Goal: Transaction & Acquisition: Subscribe to service/newsletter

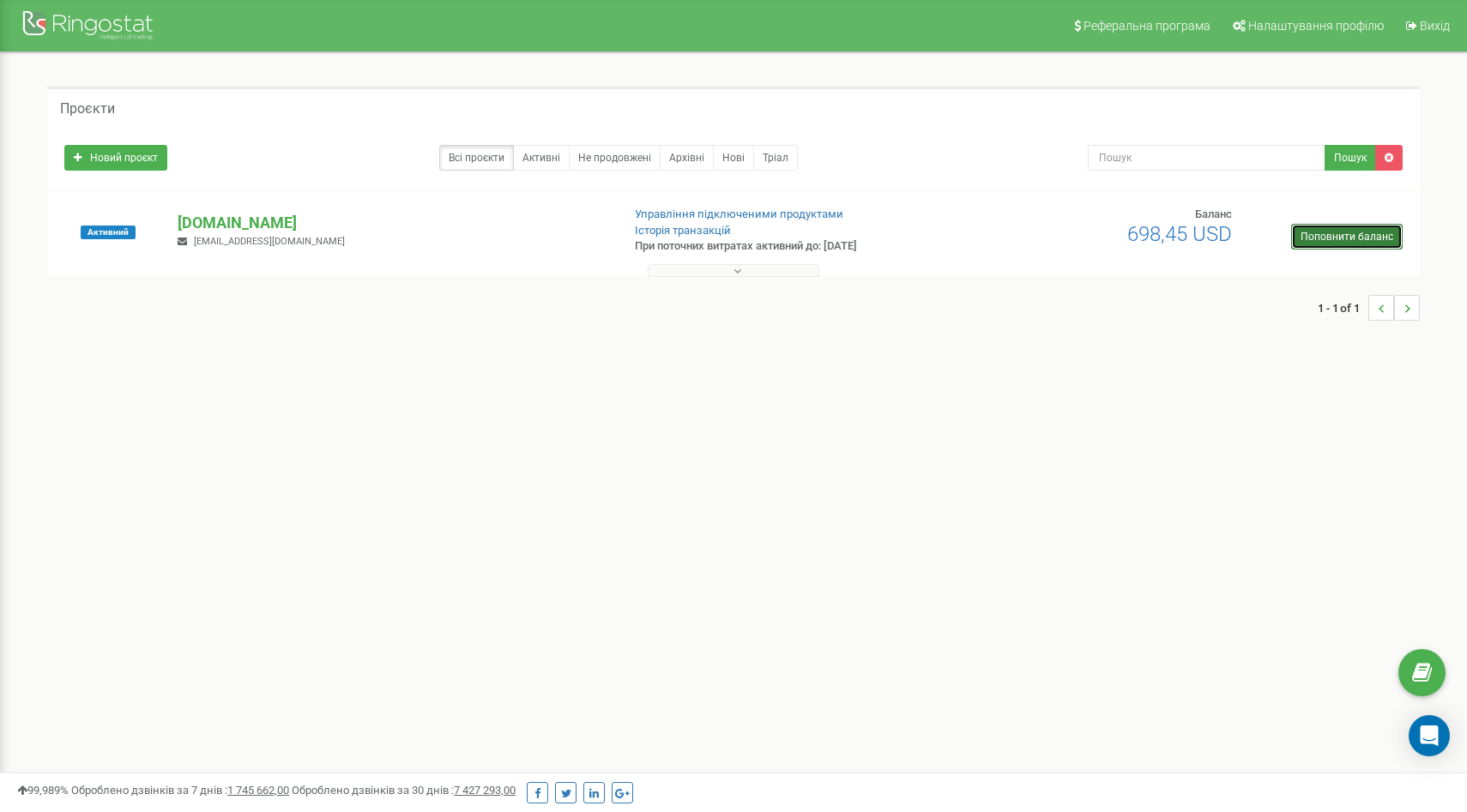
click at [1335, 230] on link "Поповнити баланс" at bounding box center [1346, 236] width 111 height 26
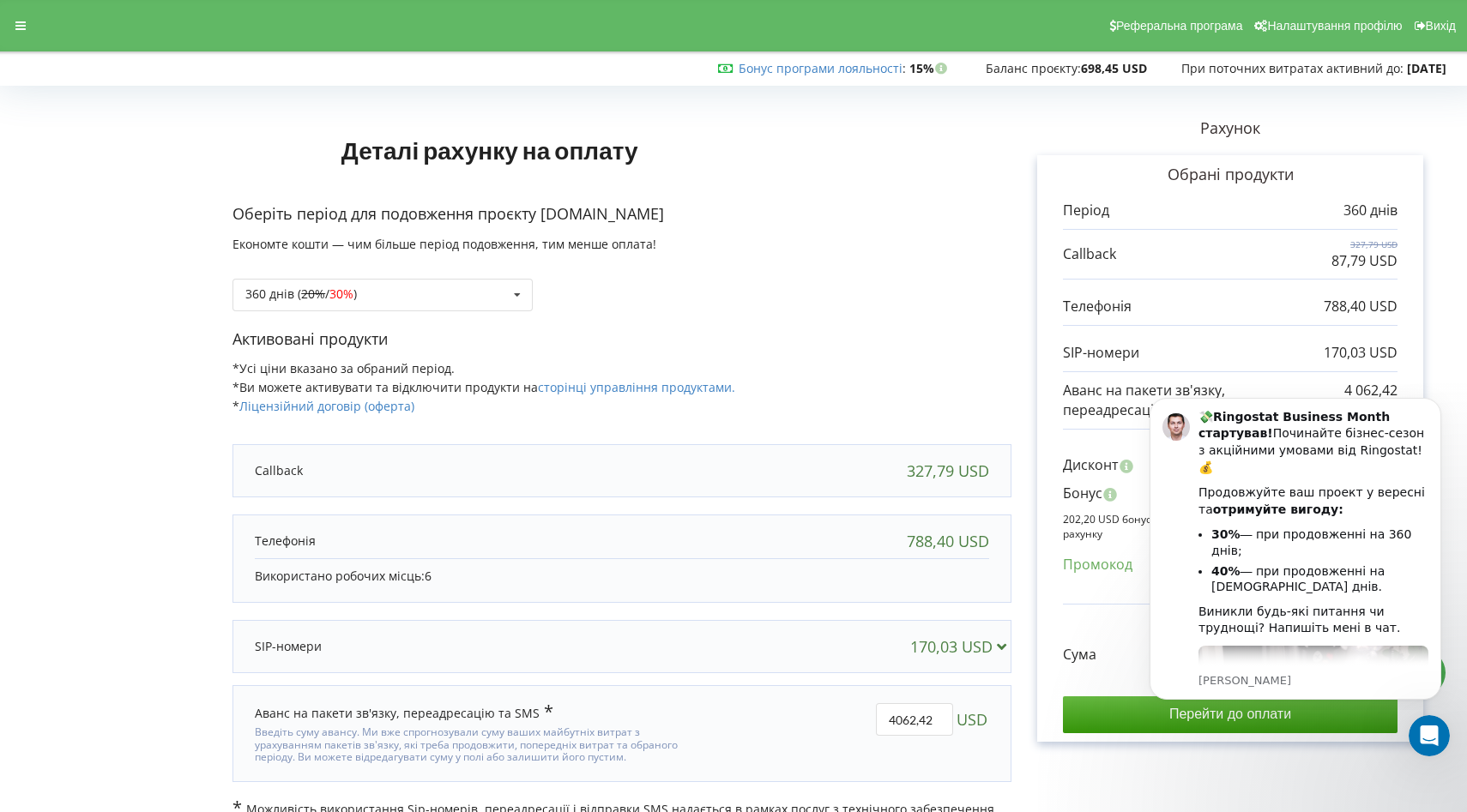
click at [1018, 527] on div "Рахунок Обрані продукти Період 360 днів 327,79 USD 87,79 USD 788,40 USD 170,03 …" at bounding box center [1230, 463] width 438 height 743
click at [1420, 735] on icon "Відкрити програму для спілкування Intercom" at bounding box center [1427, 733] width 29 height 29
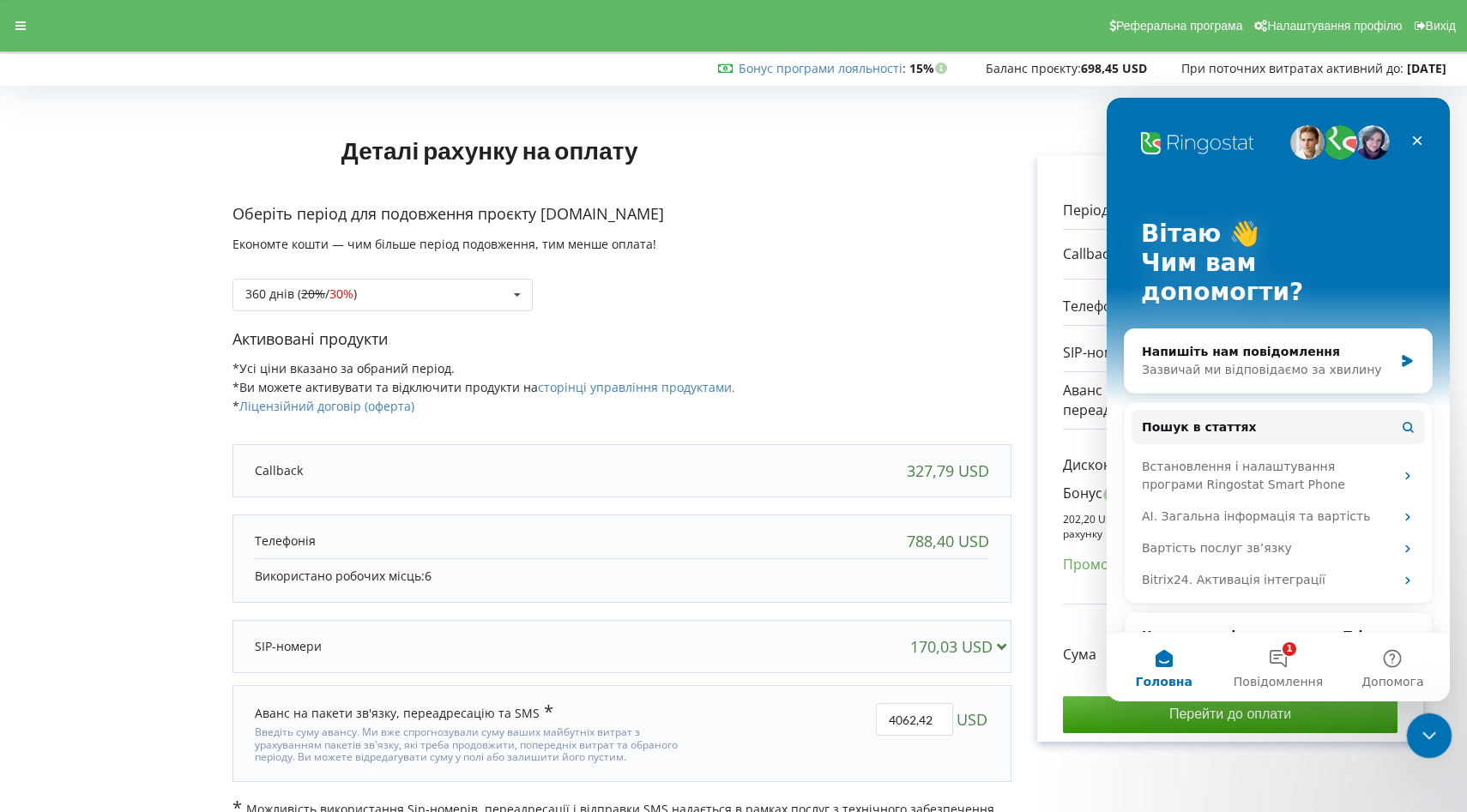
click at [1427, 730] on icon "Закрити програму для спілкування Intercom" at bounding box center [1427, 733] width 20 height 20
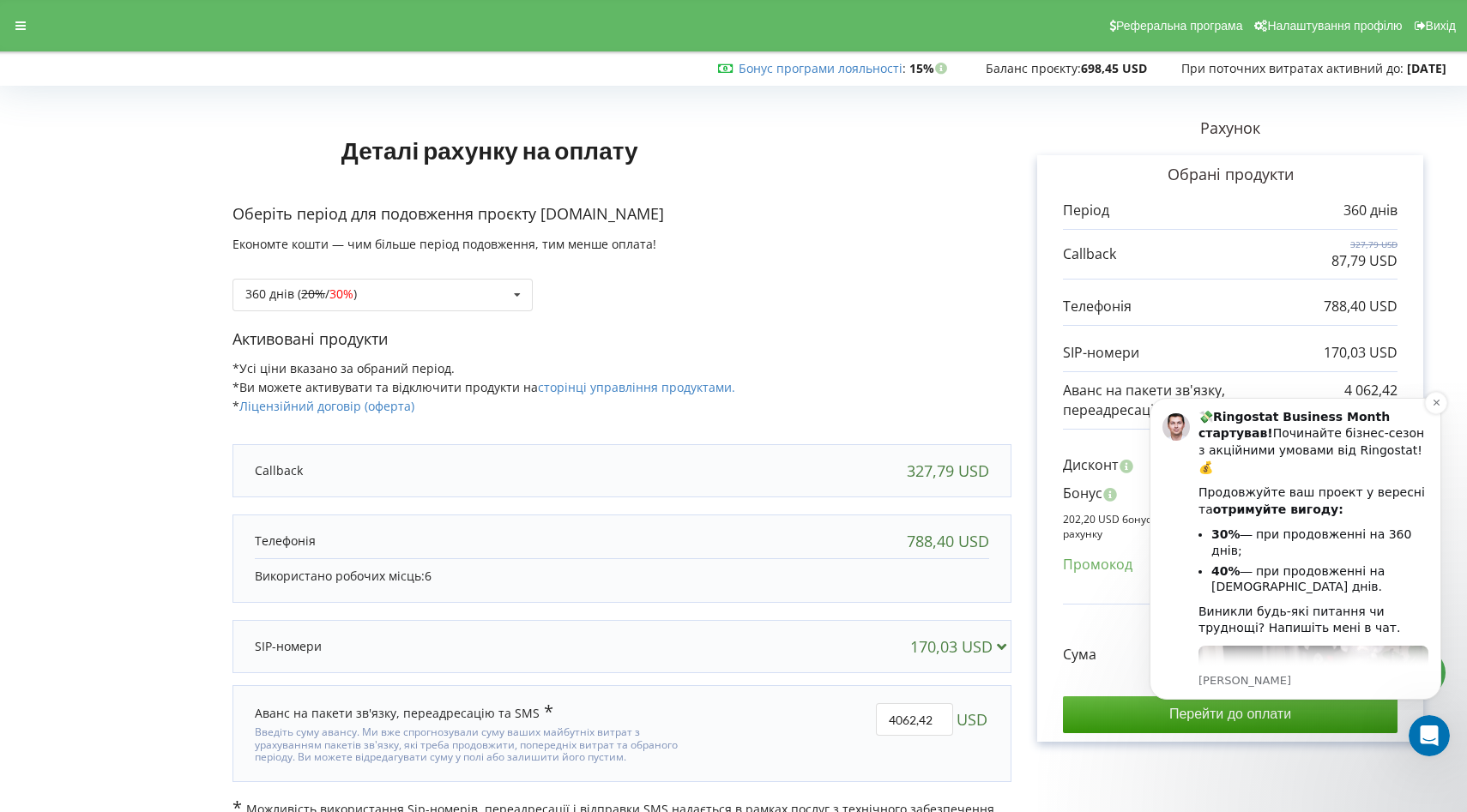
click at [1277, 502] on b "отримуйте вигоду:" at bounding box center [1278, 509] width 131 height 14
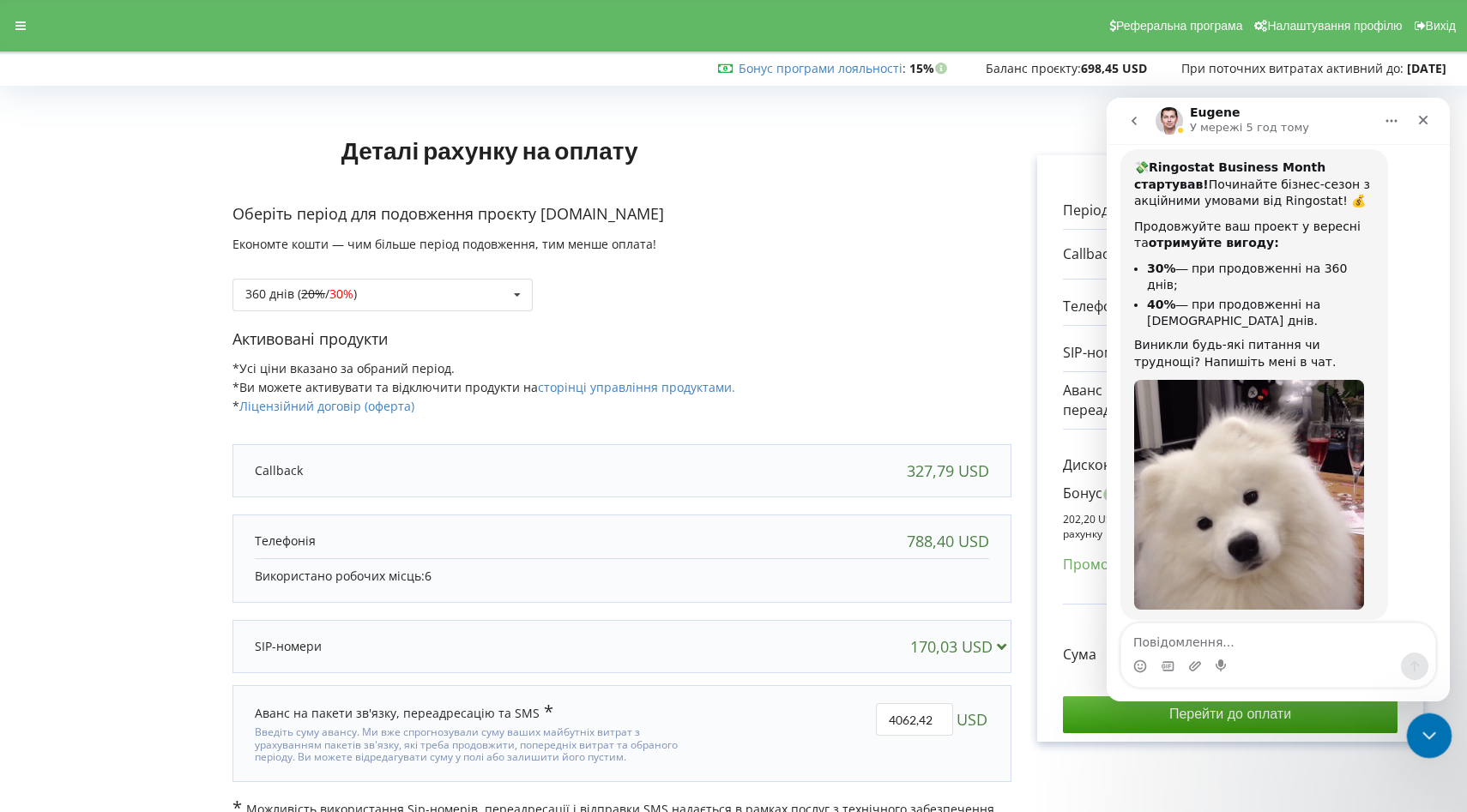
scroll to position [101, 0]
click at [1423, 738] on icon "Закрити програму для спілкування Intercom" at bounding box center [1427, 733] width 20 height 20
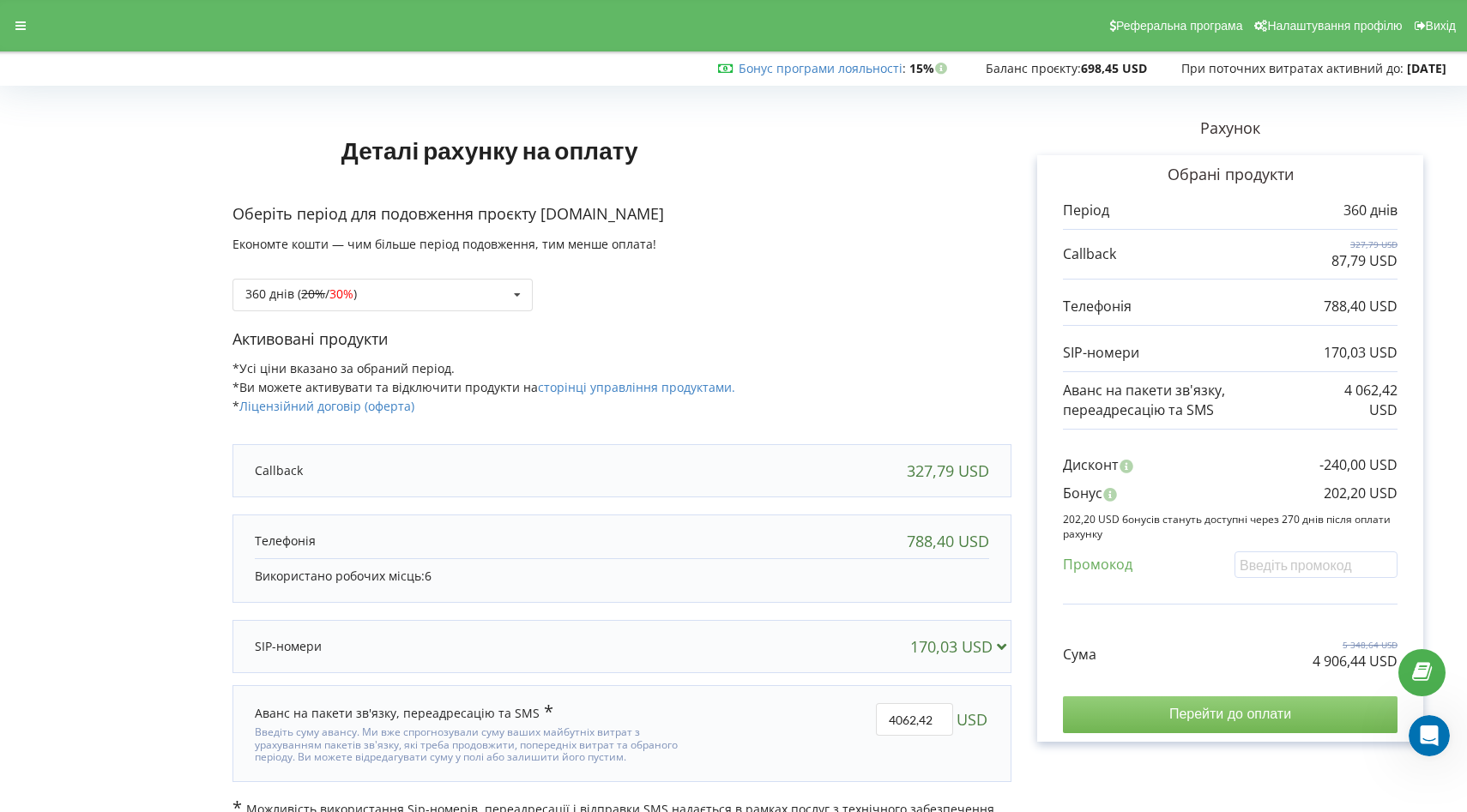
click at [1245, 724] on input "Перейти до оплати" at bounding box center [1230, 714] width 335 height 36
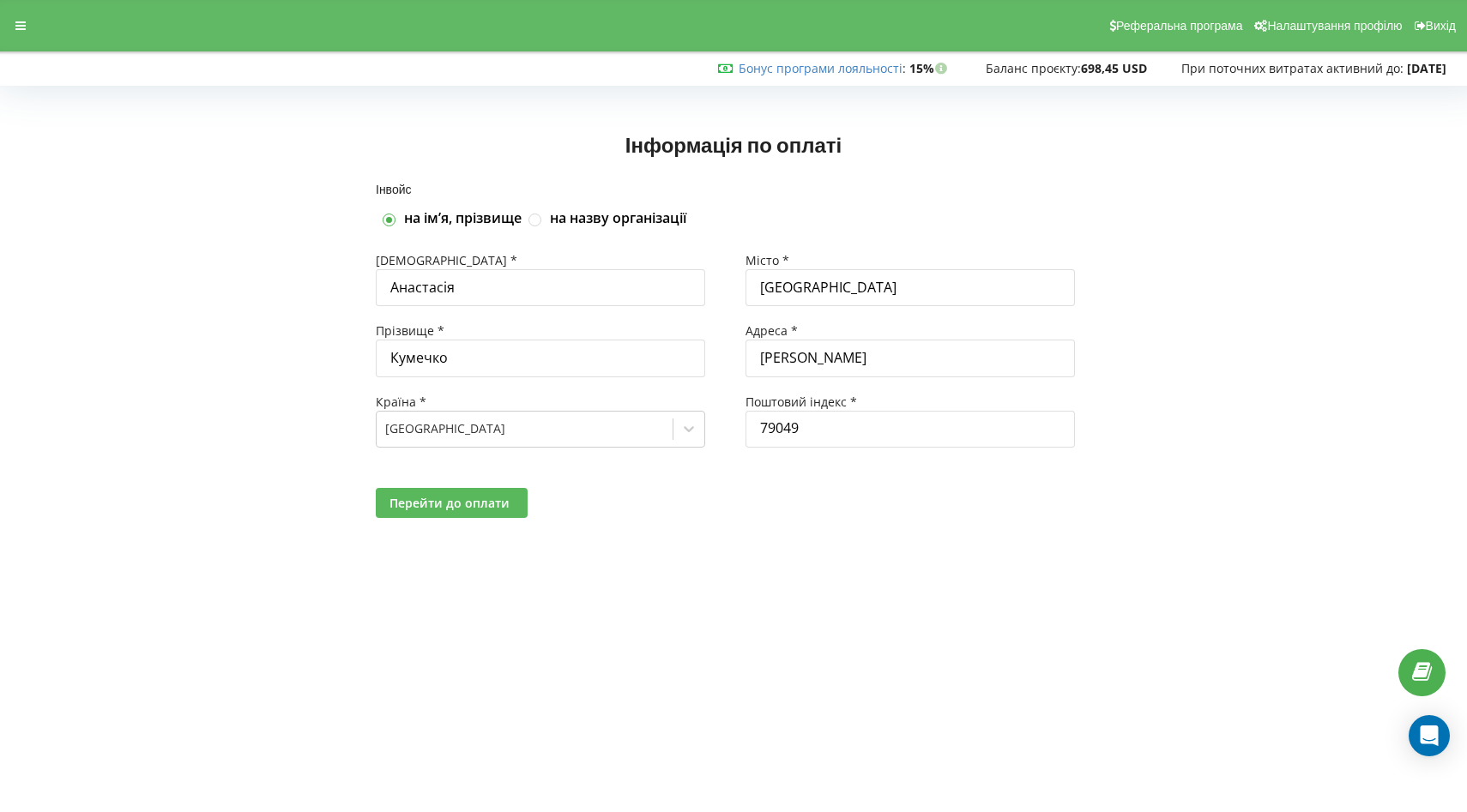
click at [494, 508] on span "Перейти до оплати" at bounding box center [449, 503] width 120 height 17
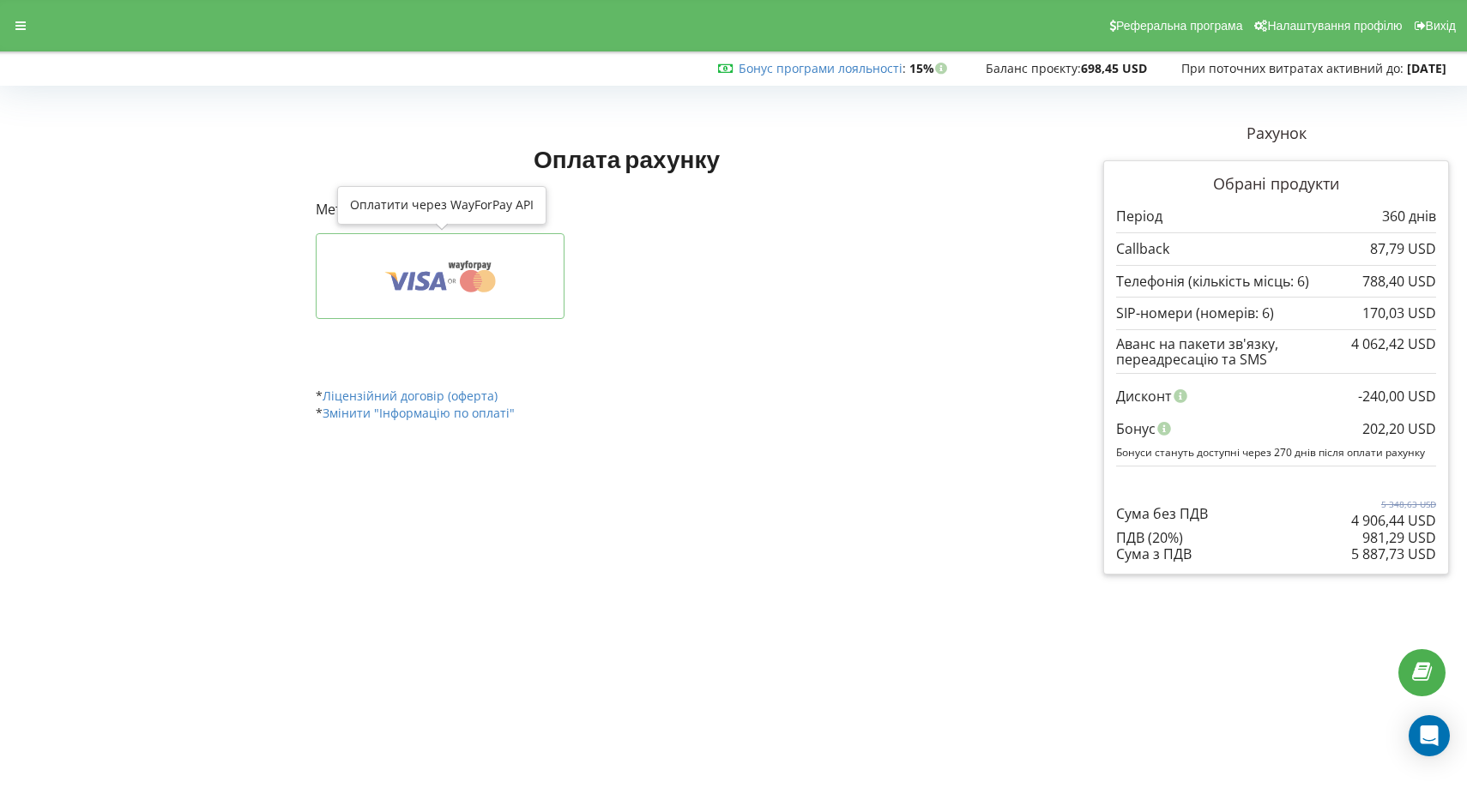
click at [427, 284] on icon at bounding box center [422, 281] width 16 height 19
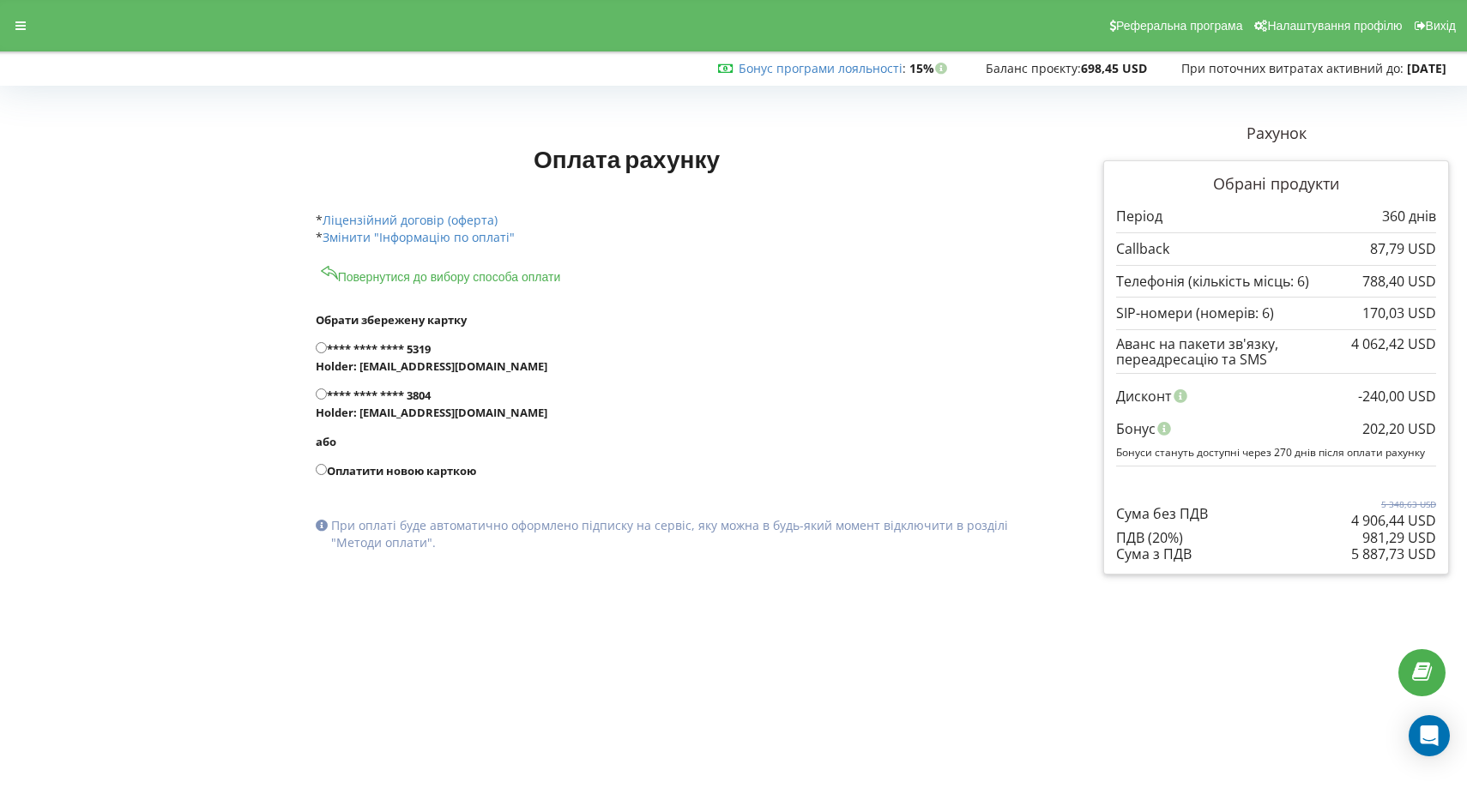
click at [427, 471] on label "Оплатити новою карткою" at bounding box center [672, 471] width 715 height 17
click at [327, 471] on input "Оплатити новою карткою" at bounding box center [321, 469] width 11 height 11
radio input "true"
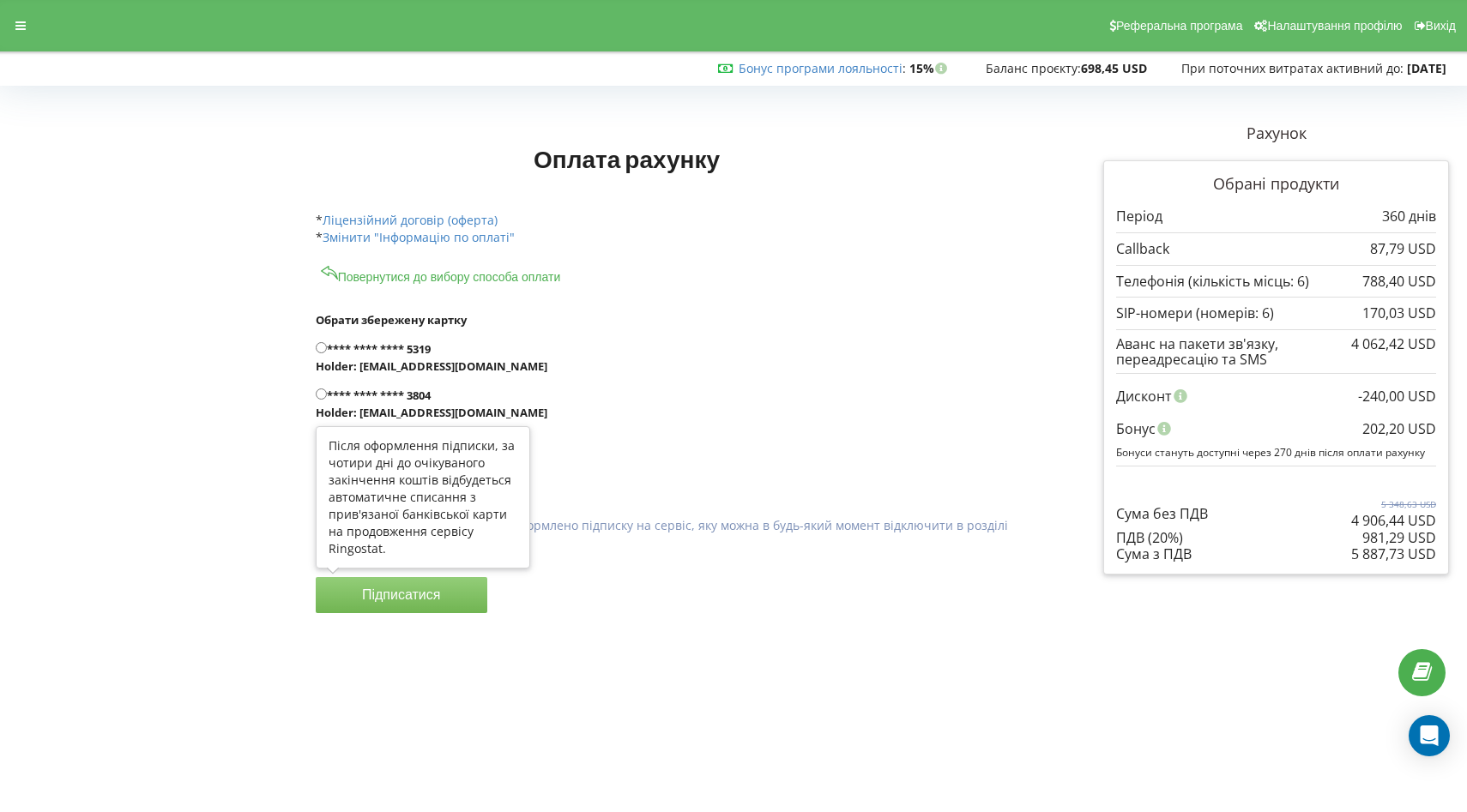
click at [421, 598] on button "Підписатися" at bounding box center [401, 595] width 172 height 36
